Goal: Browse casually: Explore the website without a specific task or goal

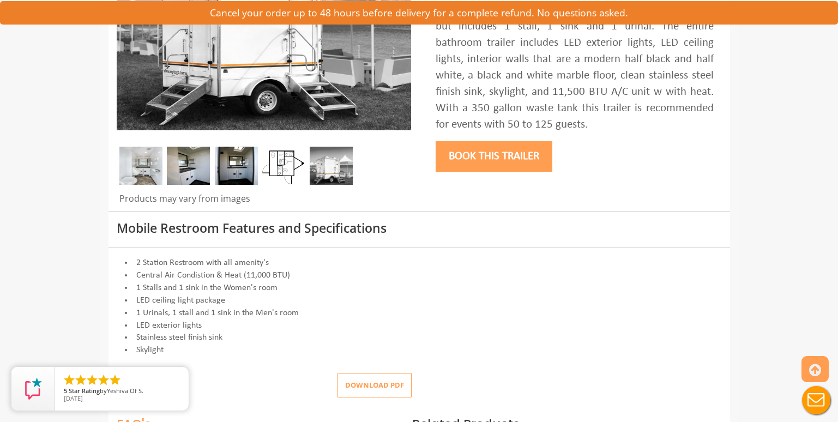
scroll to position [296, 0]
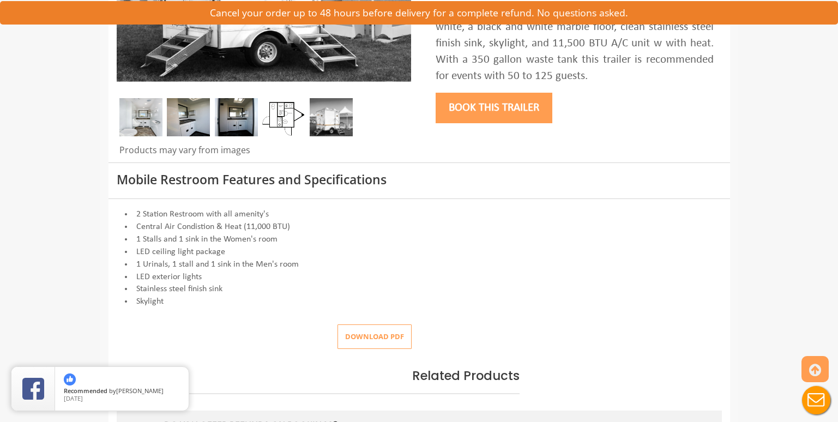
click at [140, 121] on img at bounding box center [140, 117] width 43 height 38
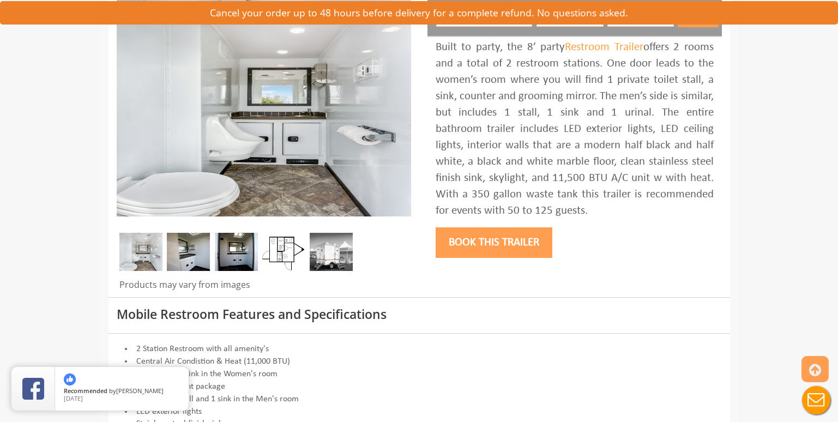
scroll to position [150, 0]
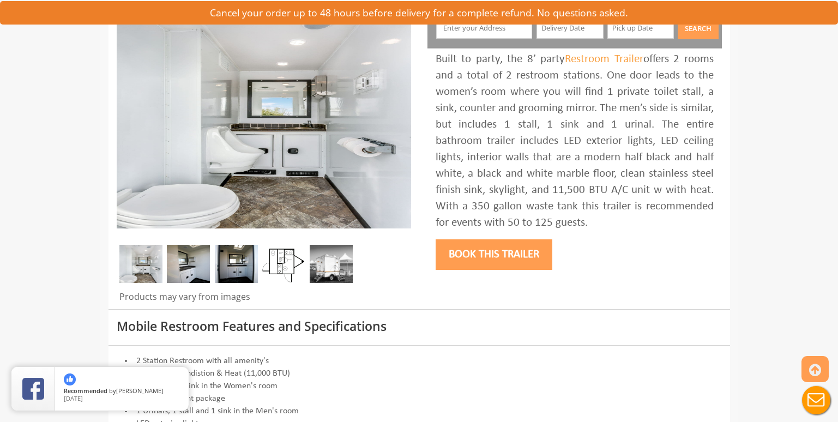
click at [281, 258] on img at bounding box center [283, 264] width 43 height 38
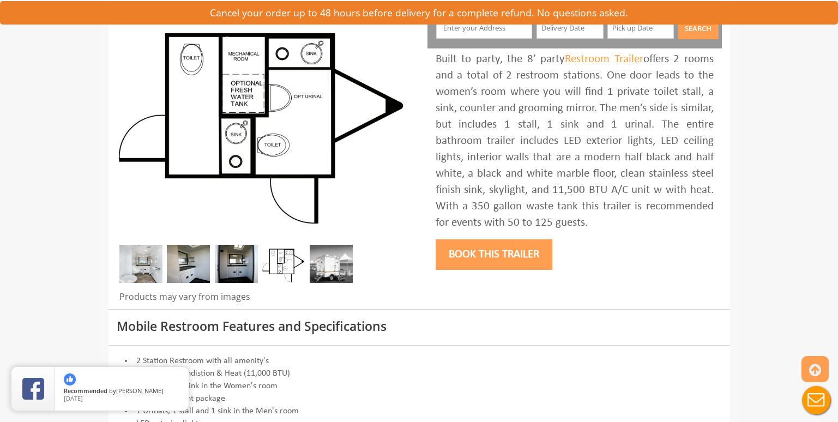
click at [281, 258] on img at bounding box center [283, 264] width 43 height 38
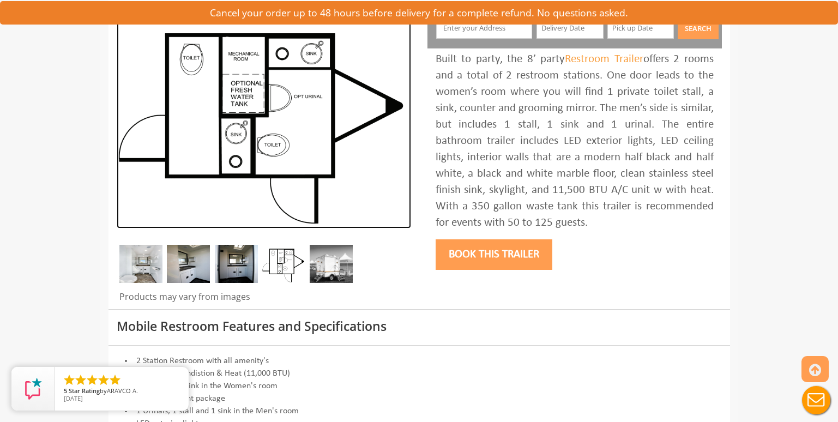
click at [251, 155] on img at bounding box center [264, 119] width 294 height 218
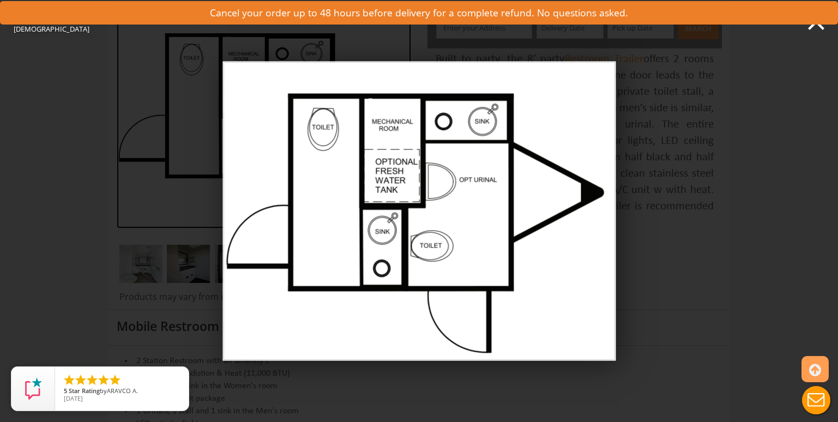
click at [225, 142] on img at bounding box center [418, 211] width 393 height 299
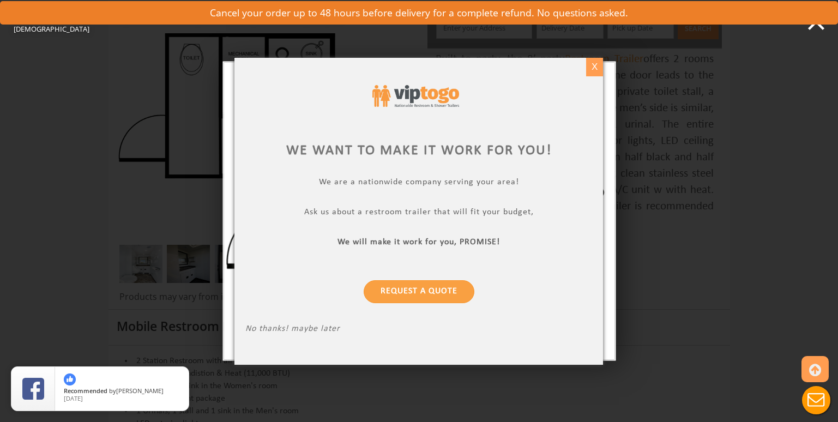
click at [597, 64] on div "X" at bounding box center [594, 67] width 17 height 19
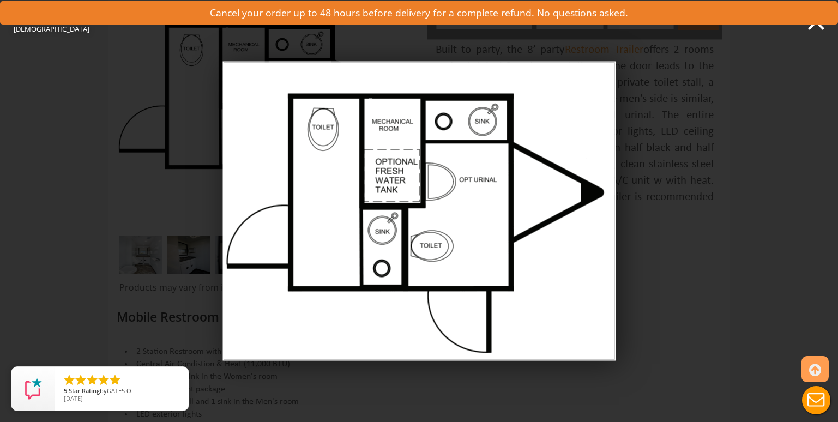
scroll to position [0, 0]
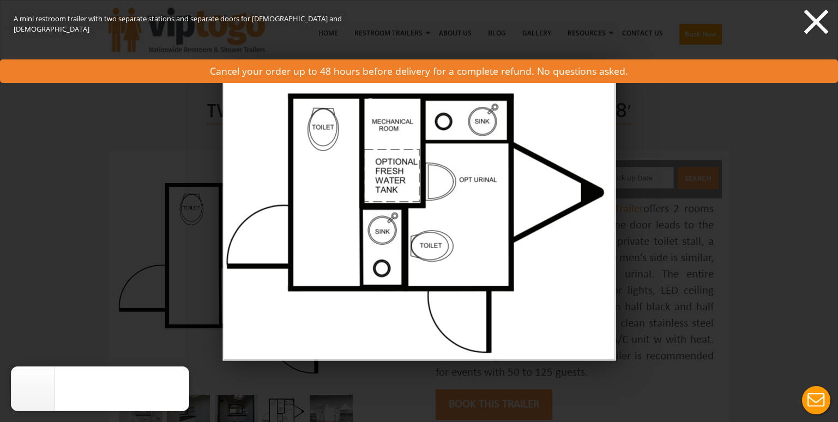
click at [823, 21] on icon at bounding box center [815, 21] width 33 height 33
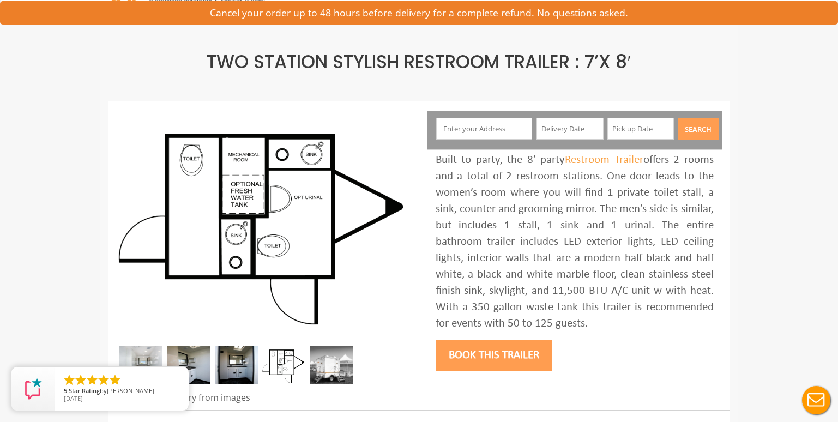
scroll to position [3, 0]
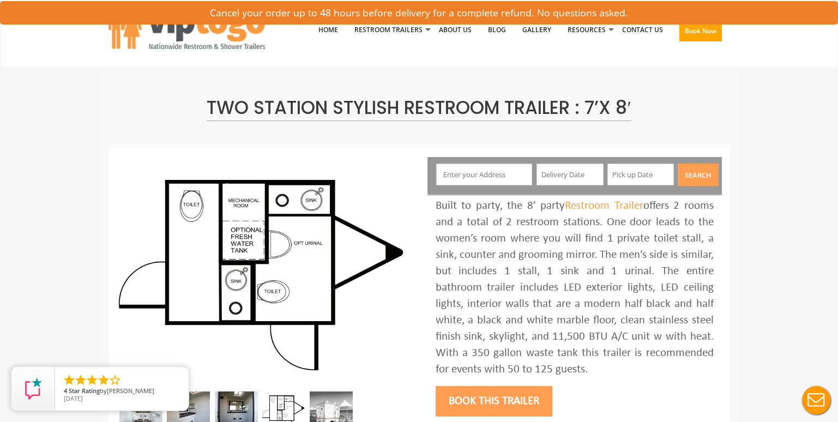
drag, startPoint x: 819, startPoint y: 50, endPoint x: 821, endPoint y: 60, distance: 11.0
click at [821, 60] on nav "Toggle navigation VIPTOGO Home Restroom Trailers Restroom Trailers by Type All …" at bounding box center [419, 32] width 838 height 70
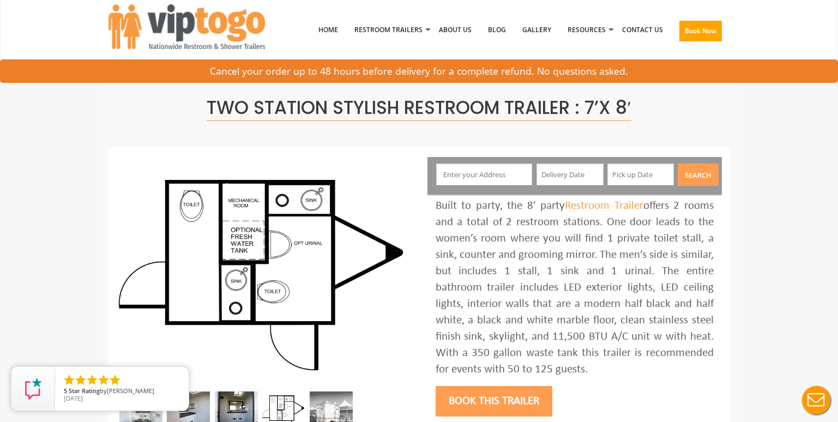
scroll to position [0, 0]
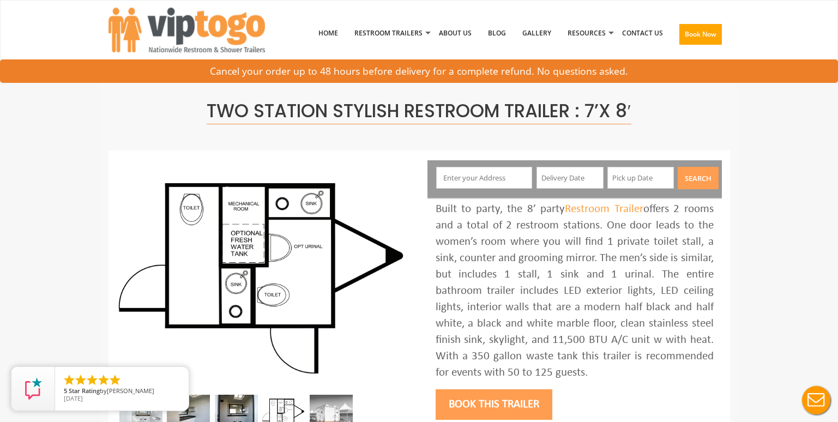
click at [446, 142] on div "Two Station Stylish Restroom Trailer : 7’x 8′" at bounding box center [418, 110] width 621 height 81
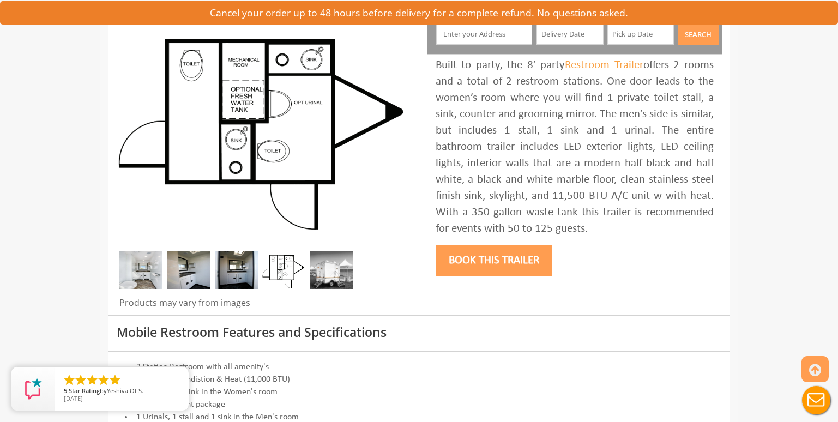
scroll to position [135, 0]
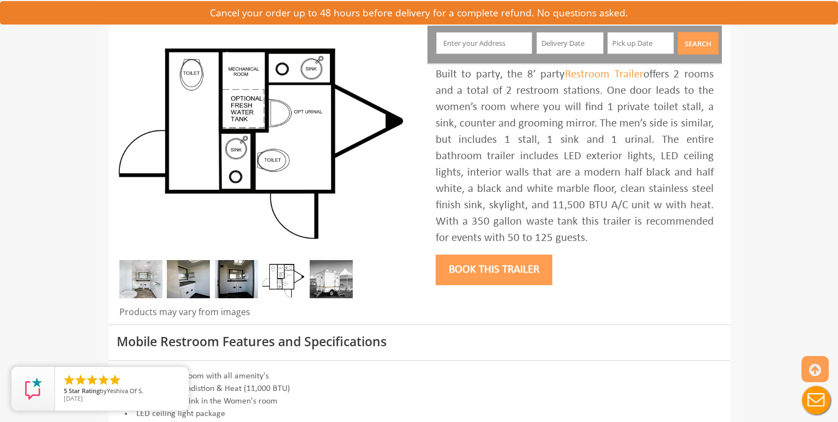
click at [339, 276] on img at bounding box center [331, 279] width 43 height 38
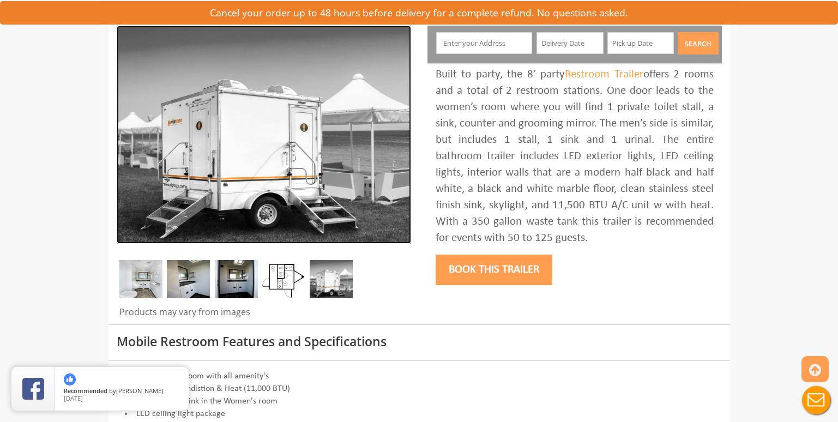
click at [304, 139] on img at bounding box center [264, 135] width 294 height 218
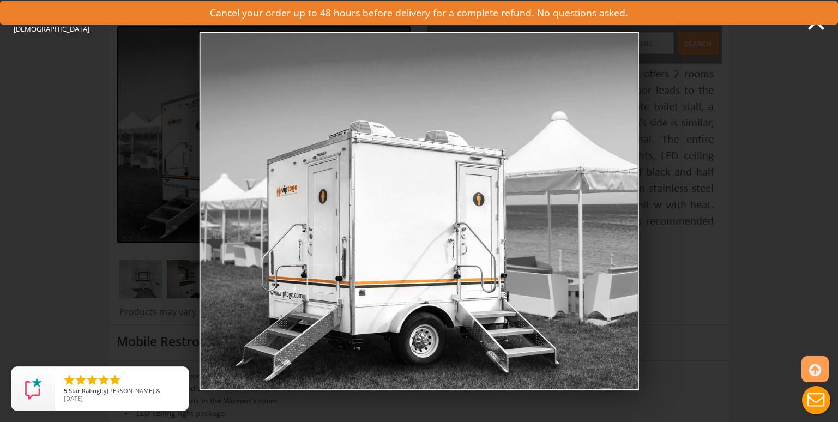
click at [327, 204] on img at bounding box center [418, 211] width 439 height 359
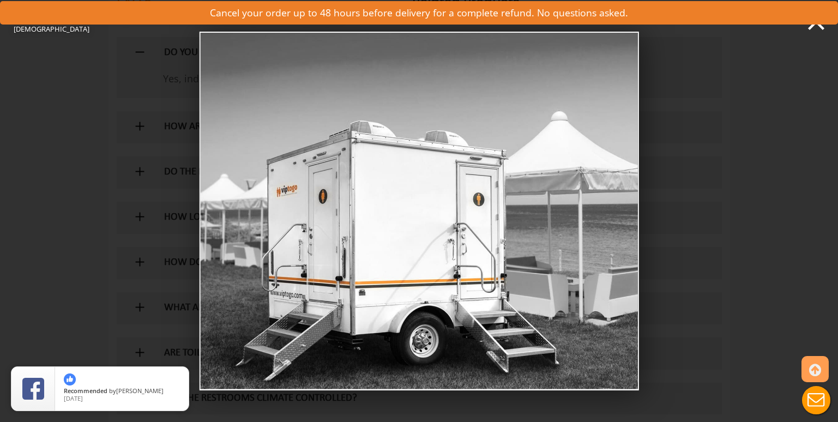
scroll to position [0, 0]
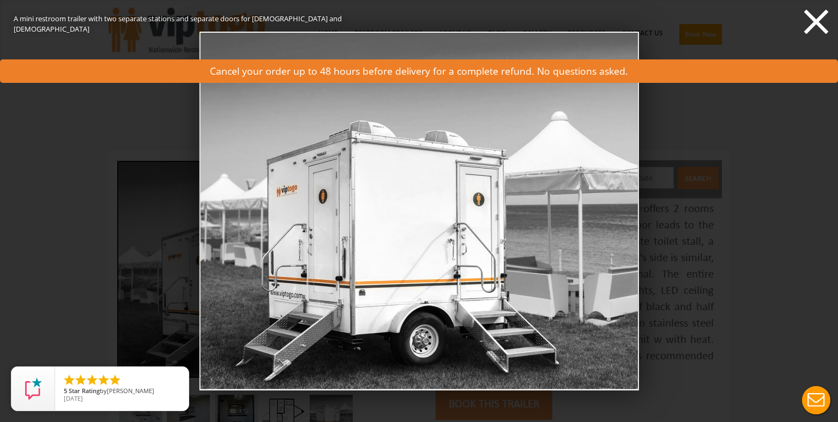
click at [822, 22] on icon at bounding box center [815, 21] width 33 height 33
